Goal: Navigation & Orientation: Find specific page/section

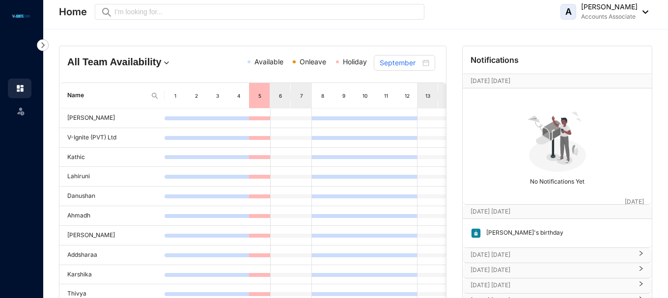
click at [649, 13] on header "Home Preview A [PERSON_NAME] Accounts Associate" at bounding box center [355, 14] width 625 height 29
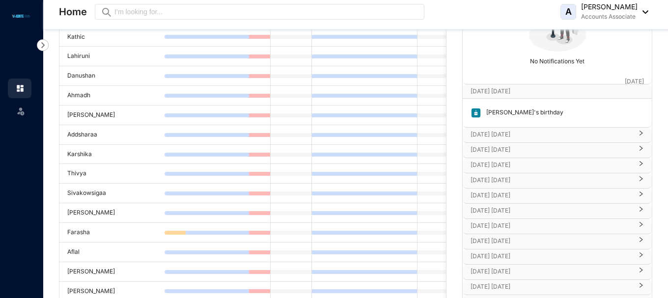
scroll to position [137, 0]
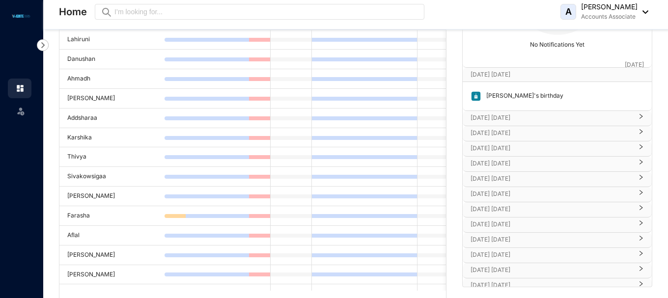
click at [514, 116] on p "[DATE] [DATE]" at bounding box center [552, 118] width 162 height 10
click at [638, 117] on icon "right" at bounding box center [641, 116] width 6 height 6
click at [634, 76] on div "[DATE] [DATE] [DATE]" at bounding box center [557, 75] width 189 height 14
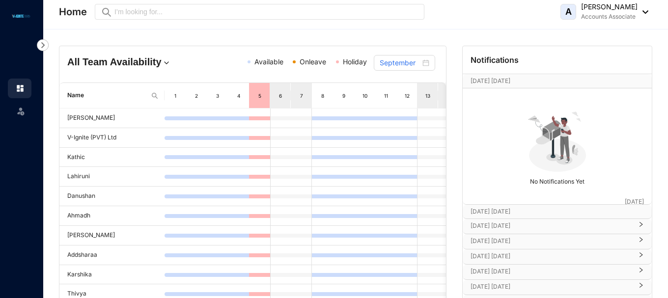
scroll to position [24, 0]
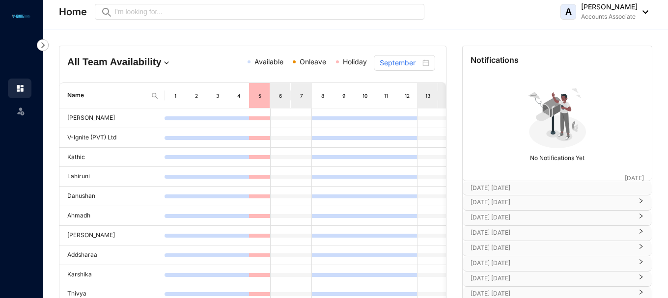
click at [524, 187] on p "[DATE] [DATE]" at bounding box center [548, 188] width 154 height 10
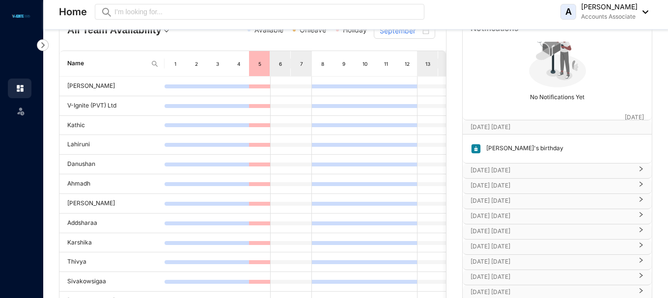
scroll to position [49, 0]
